Goal: Task Accomplishment & Management: Complete application form

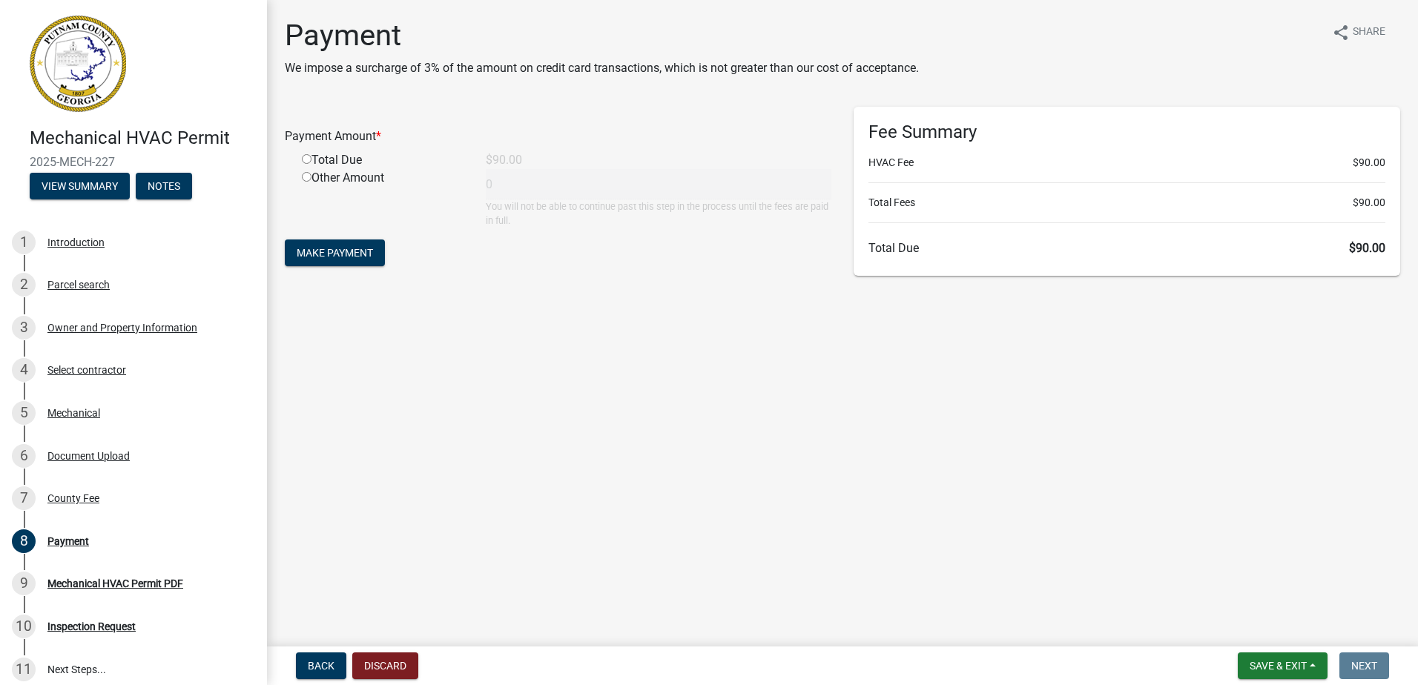
click at [343, 168] on div "Total Due" at bounding box center [383, 160] width 184 height 18
click at [340, 162] on div "Total Due" at bounding box center [383, 160] width 184 height 18
click at [303, 156] on input "radio" at bounding box center [307, 159] width 10 height 10
radio input "true"
type input "90"
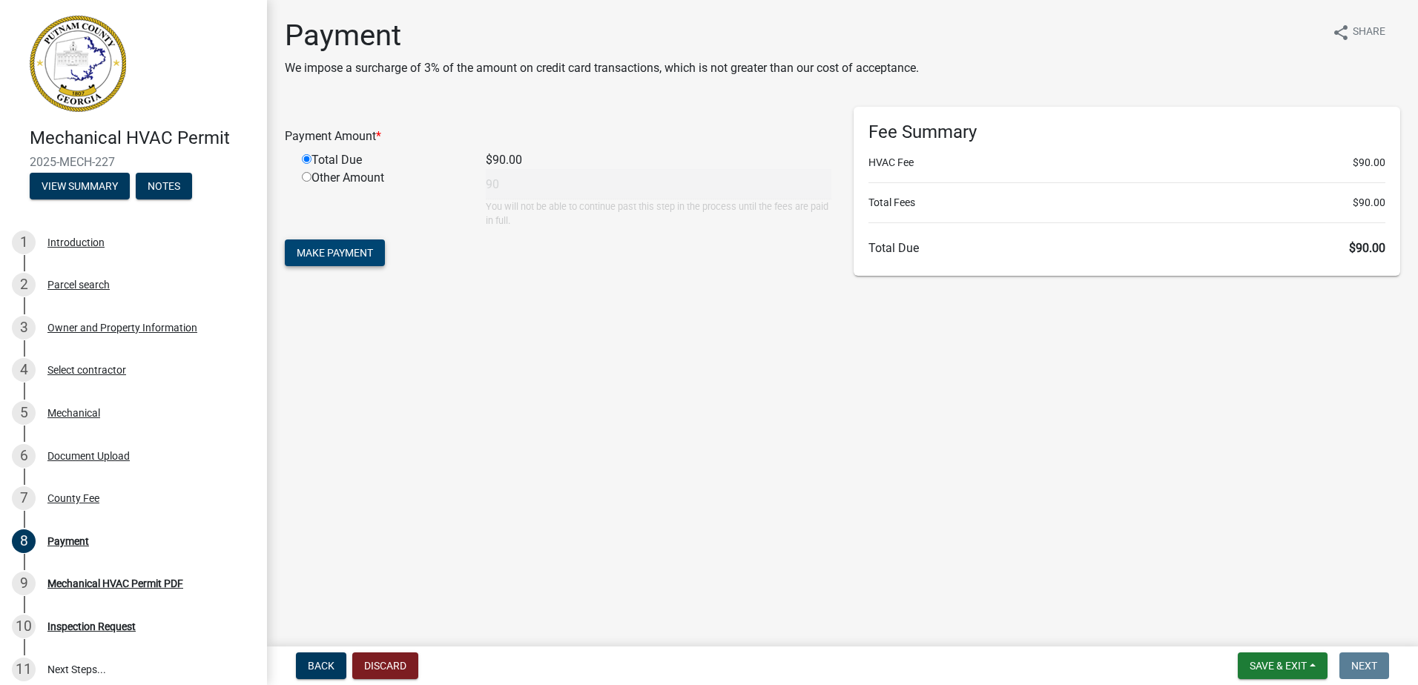
click at [335, 257] on span "Make Payment" at bounding box center [335, 253] width 76 height 12
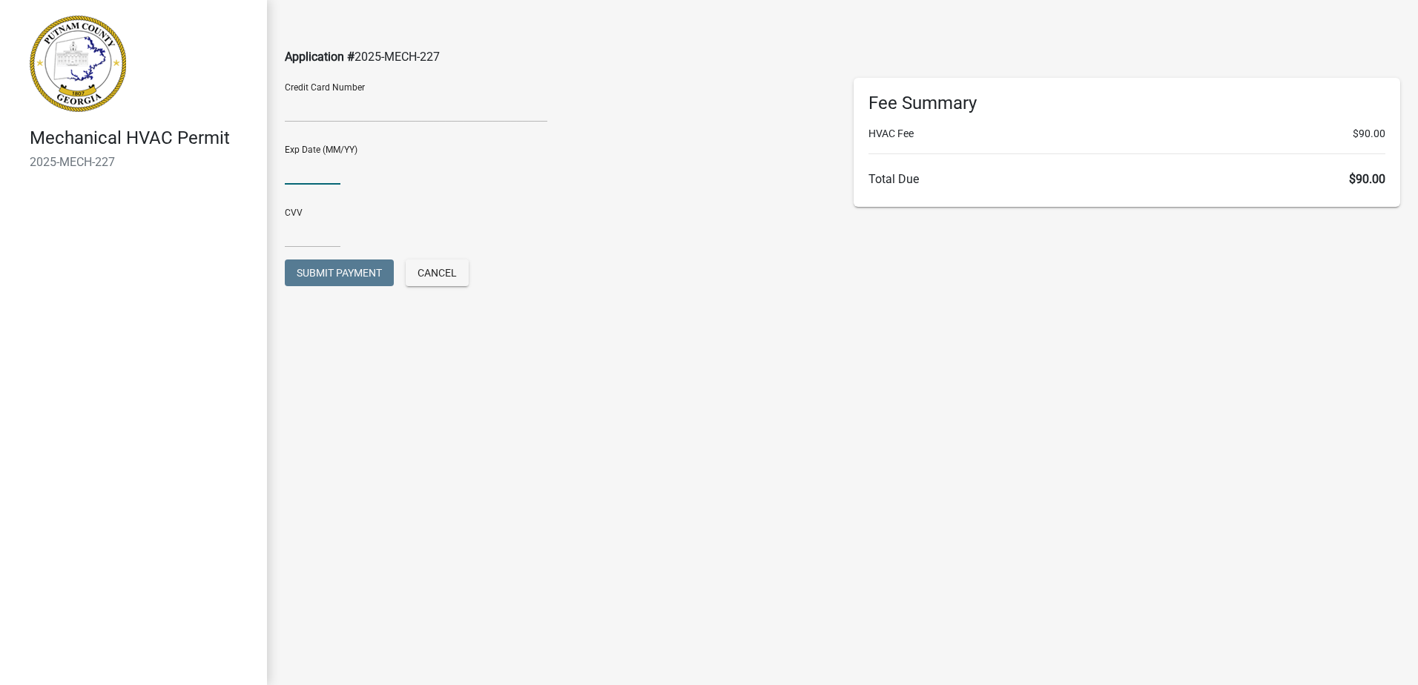
type input "04/29"
click at [324, 231] on input "text" at bounding box center [313, 232] width 56 height 30
type input "0546"
click at [601, 217] on div "CVV [CREDIT_CARD_DATA]" at bounding box center [558, 222] width 547 height 51
click at [336, 277] on span "Submit Payment" at bounding box center [339, 273] width 85 height 12
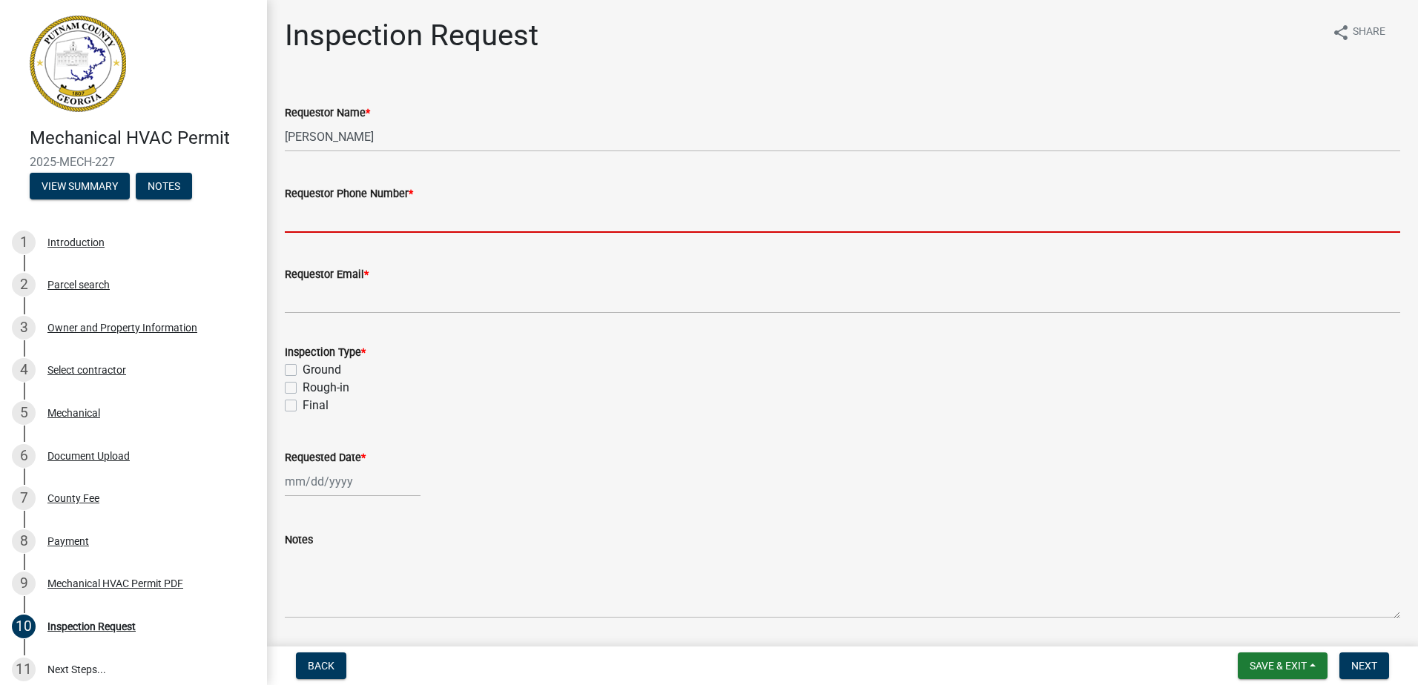
click at [364, 219] on input "Requestor Phone Number *" at bounding box center [842, 217] width 1115 height 30
type input "7709140111"
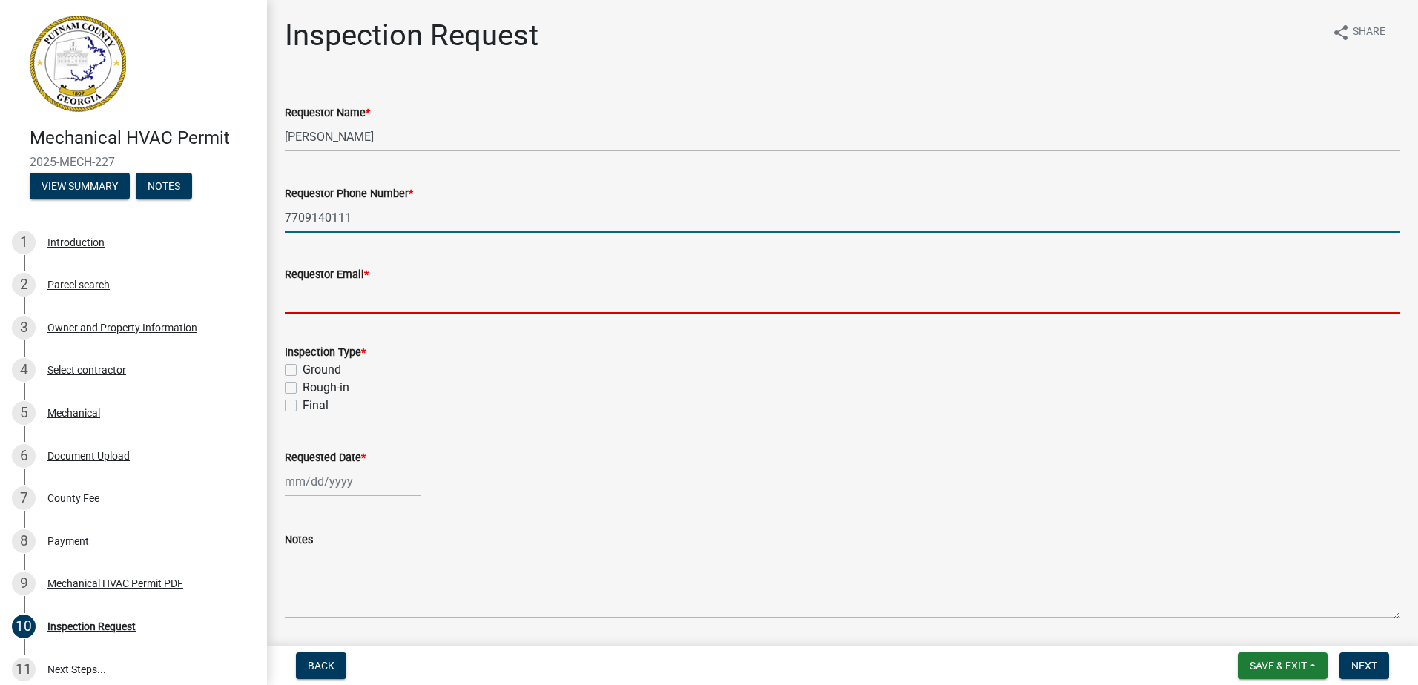
type input "[EMAIL_ADDRESS][DOMAIN_NAME]"
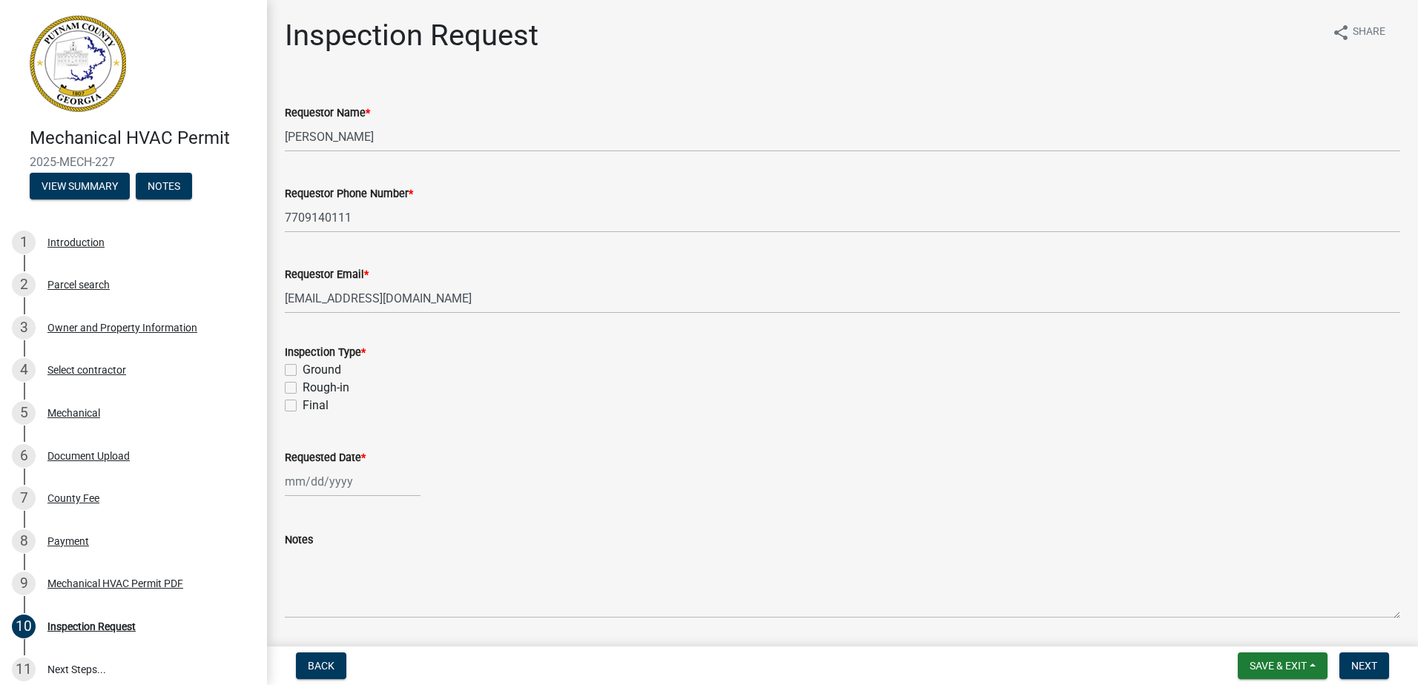
click at [307, 387] on label "Rough-in" at bounding box center [326, 388] width 47 height 18
click at [307, 387] on input "Rough-in" at bounding box center [308, 384] width 10 height 10
checkbox input "true"
checkbox input "false"
checkbox input "true"
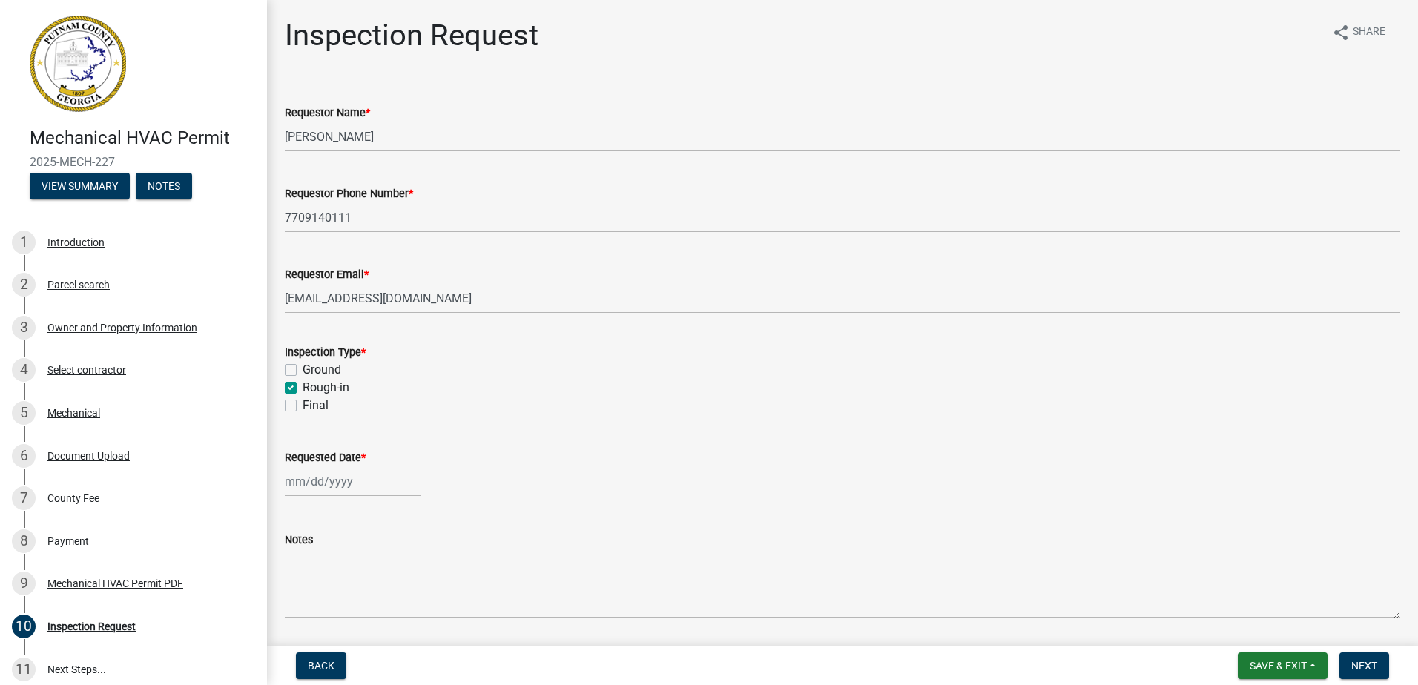
checkbox input "false"
click at [329, 478] on div at bounding box center [353, 481] width 136 height 30
select select "9"
select select "2025"
click at [306, 403] on div "22" at bounding box center [300, 403] width 24 height 24
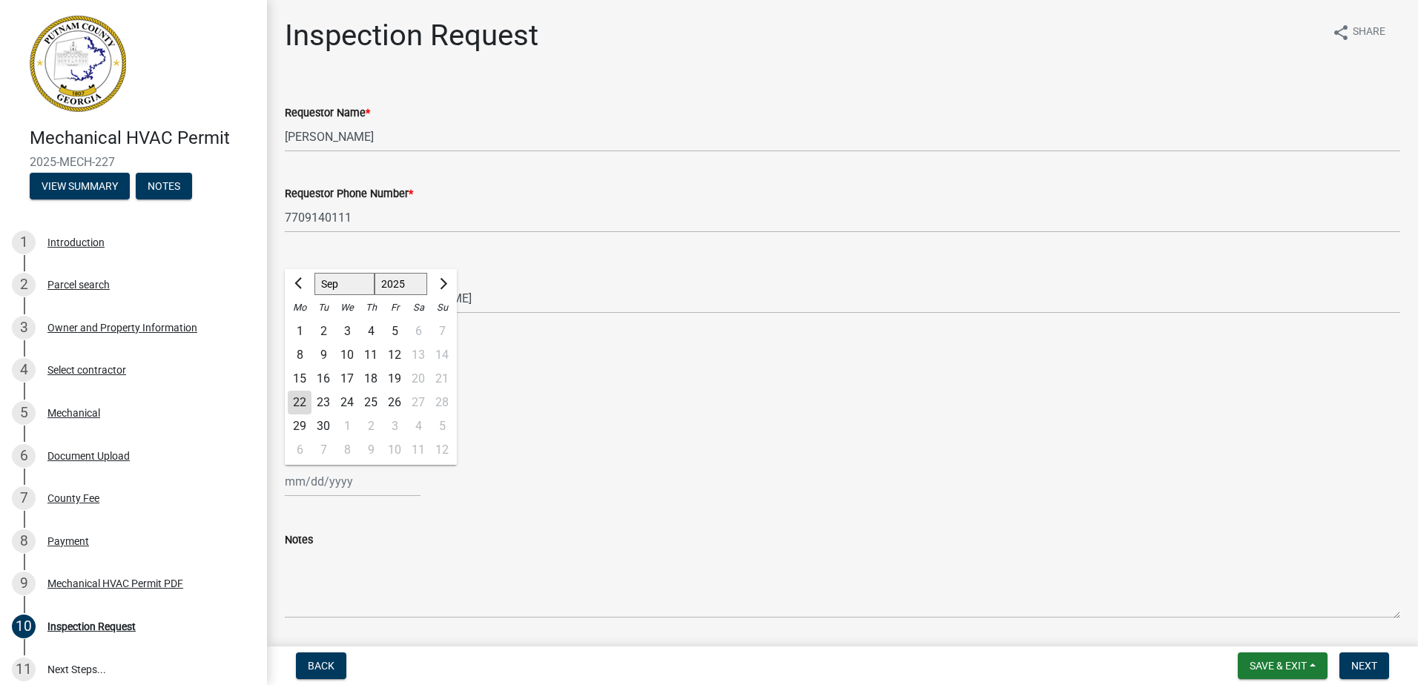
type input "[DATE]"
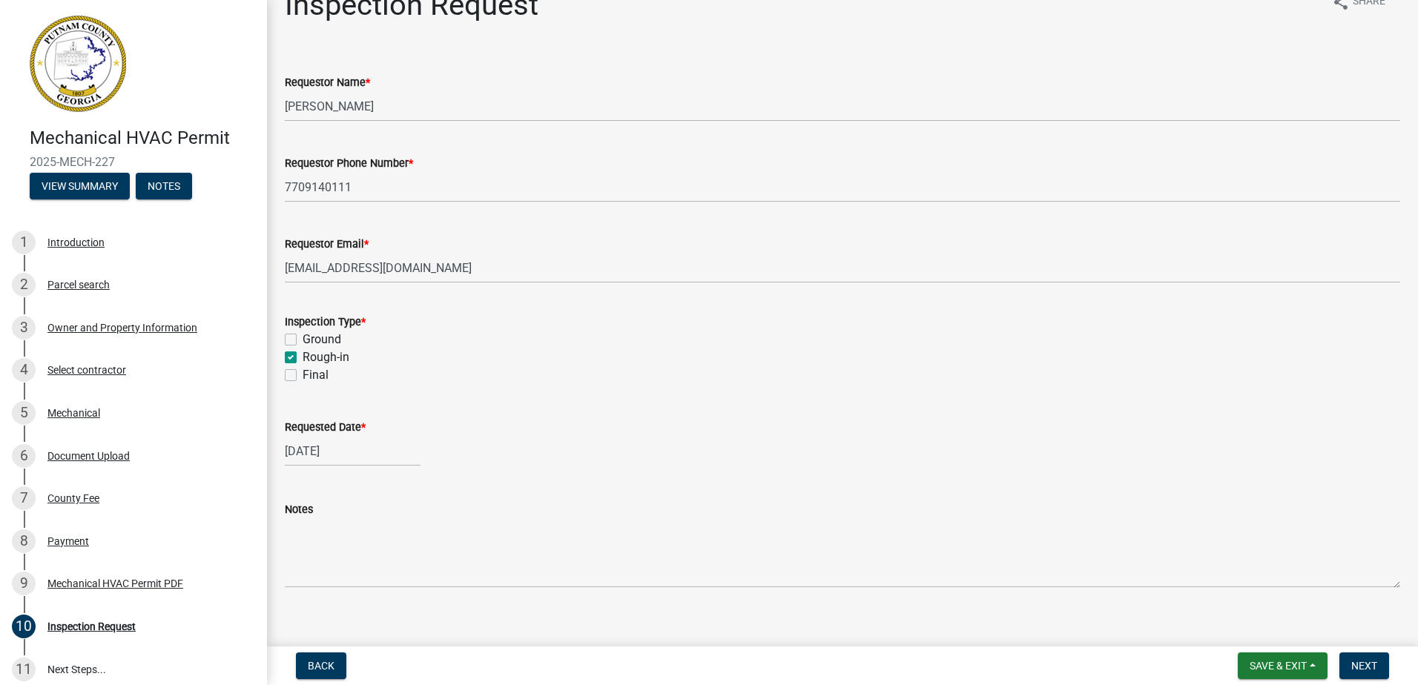
scroll to position [47, 0]
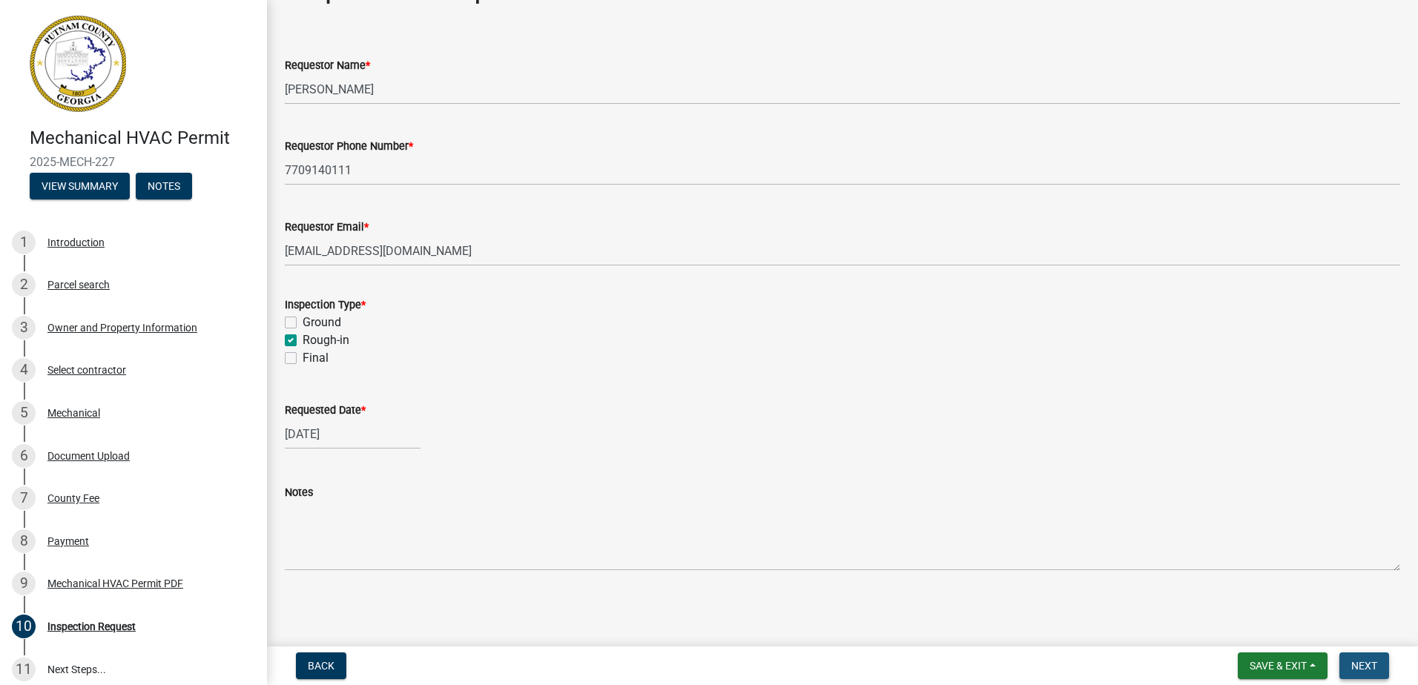
click at [1367, 669] on span "Next" at bounding box center [1364, 666] width 26 height 12
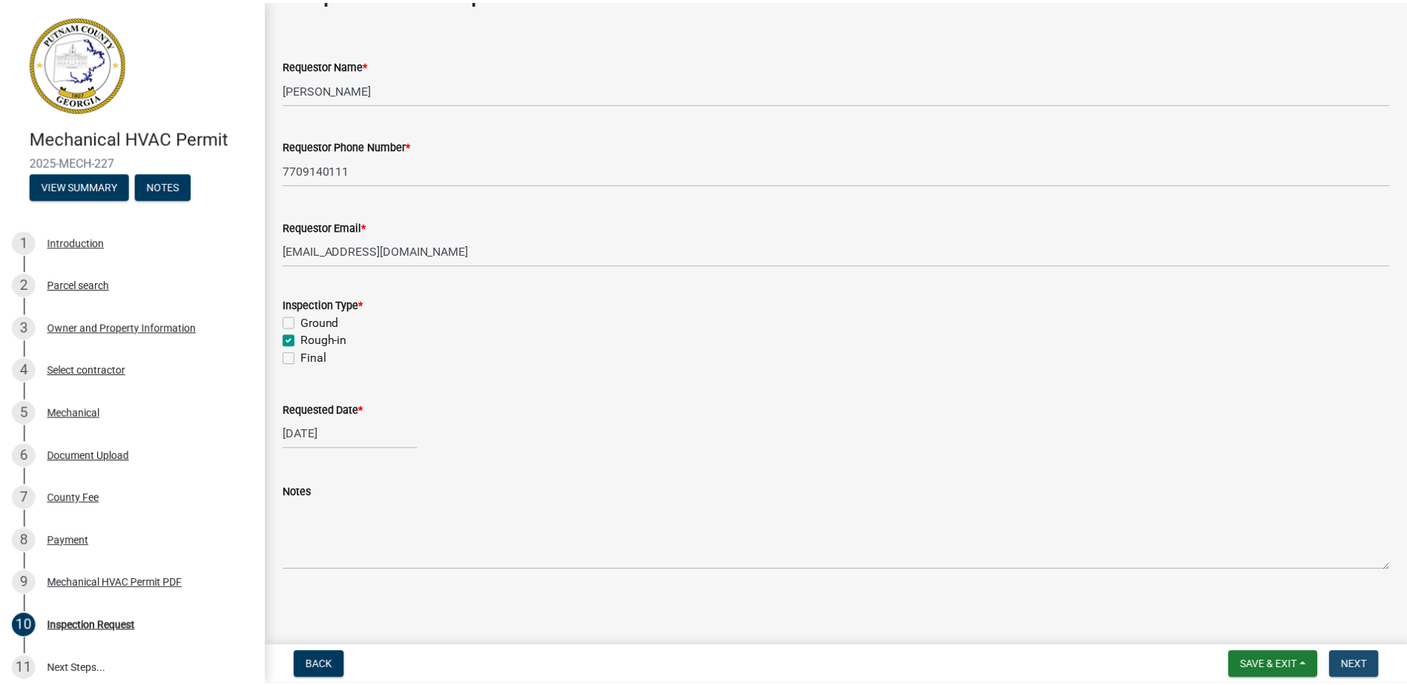
scroll to position [0, 0]
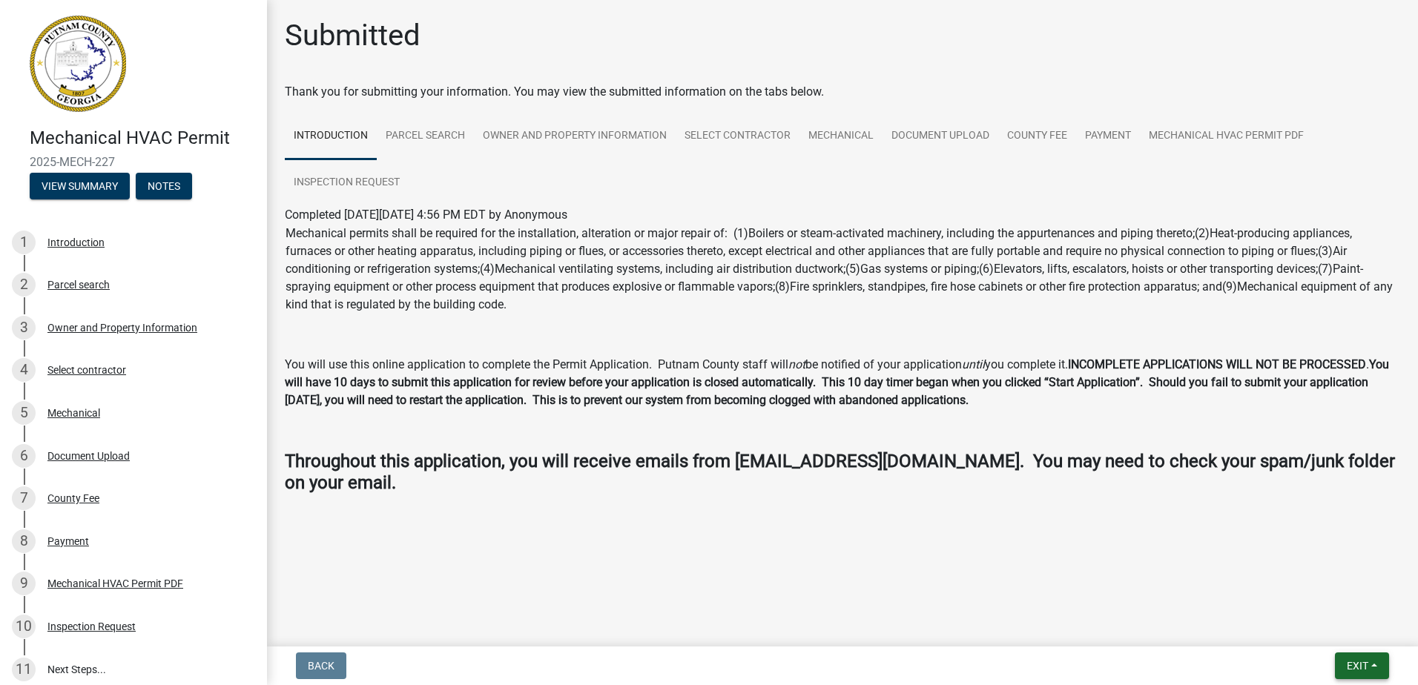
click at [1352, 663] on span "Exit" at bounding box center [1358, 666] width 22 height 12
click at [1328, 625] on button "Save & Exit" at bounding box center [1329, 628] width 119 height 36
